Goal: Task Accomplishment & Management: Use online tool/utility

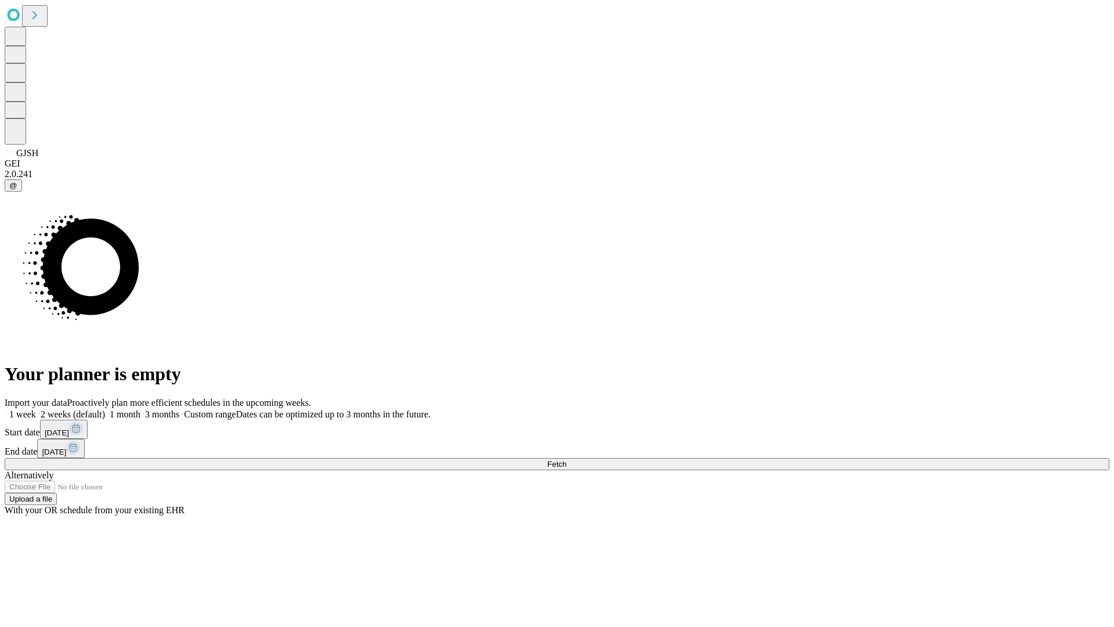
click at [566, 460] on span "Fetch" at bounding box center [556, 464] width 19 height 9
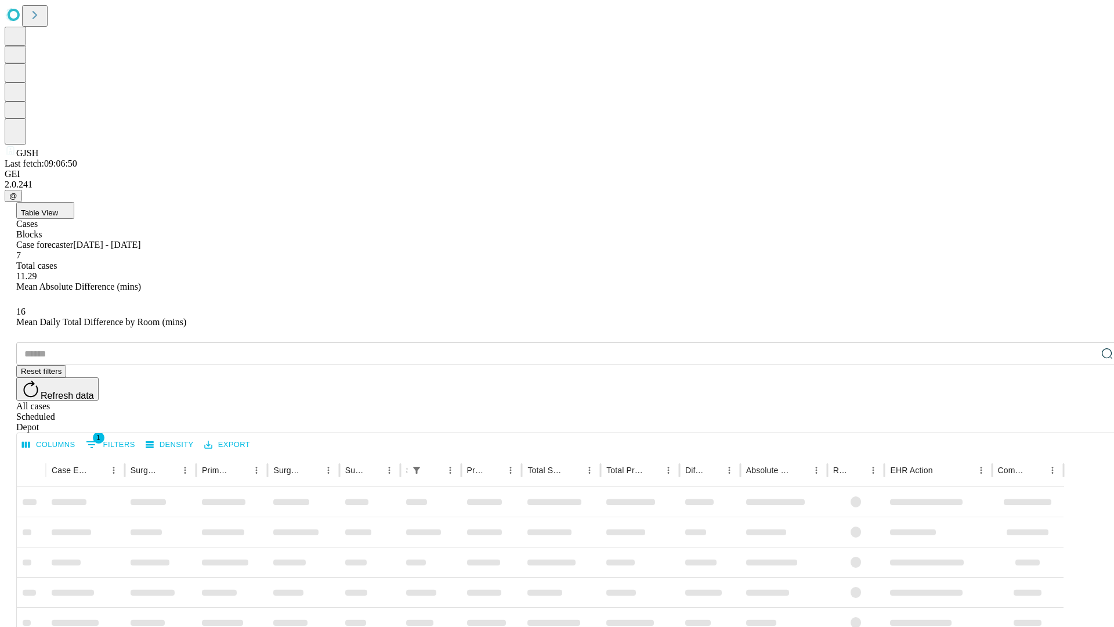
click at [1084, 422] on div "Depot" at bounding box center [568, 427] width 1105 height 10
